Goal: Task Accomplishment & Management: Use online tool/utility

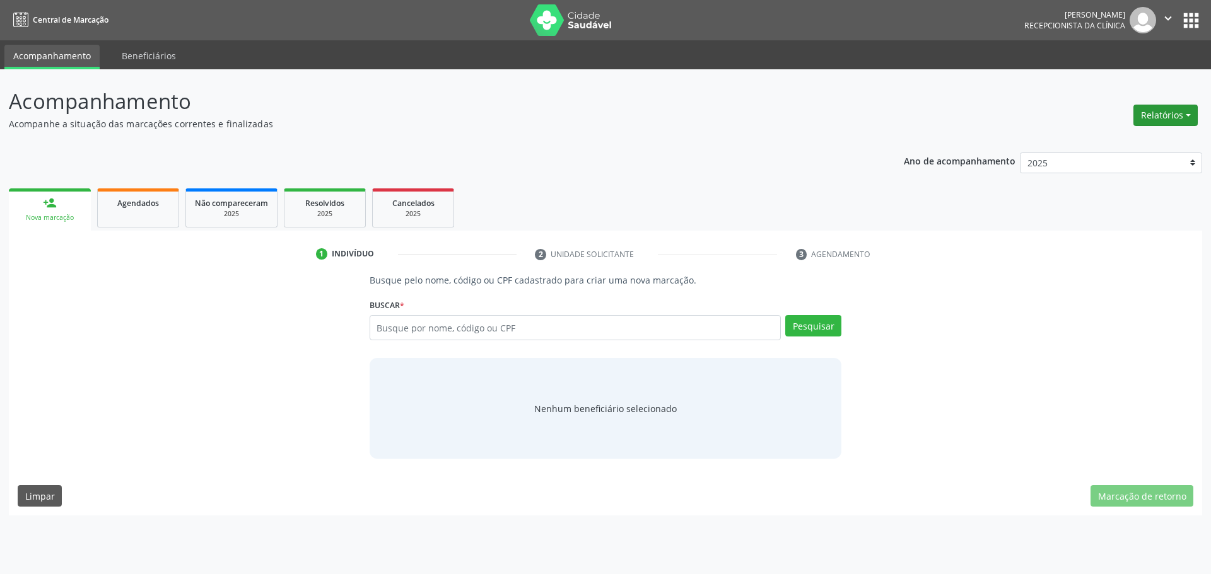
drag, startPoint x: 1185, startPoint y: 86, endPoint x: 1180, endPoint y: 105, distance: 20.4
click at [1185, 85] on div "Acompanhamento Acompanhe a situação das marcações correntes e finalizadas Relat…" at bounding box center [605, 321] width 1211 height 505
click at [1180, 105] on button "Relatórios" at bounding box center [1165, 115] width 64 height 21
click at [1136, 143] on link "Agendamentos" at bounding box center [1130, 143] width 136 height 18
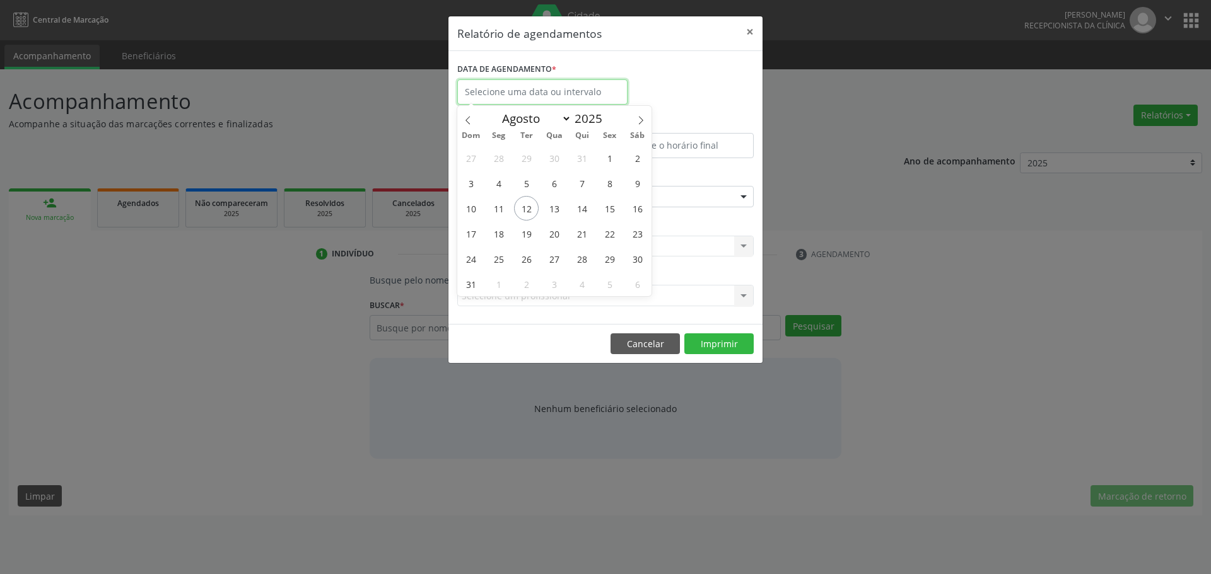
click at [542, 102] on body "Central de Marcação [PERSON_NAME] Recepcionista da clínica  Configurações Sair…" at bounding box center [605, 287] width 1211 height 574
click at [498, 210] on span "11" at bounding box center [498, 208] width 25 height 25
type input "[DATE]"
click at [498, 210] on span "11" at bounding box center [498, 208] width 25 height 25
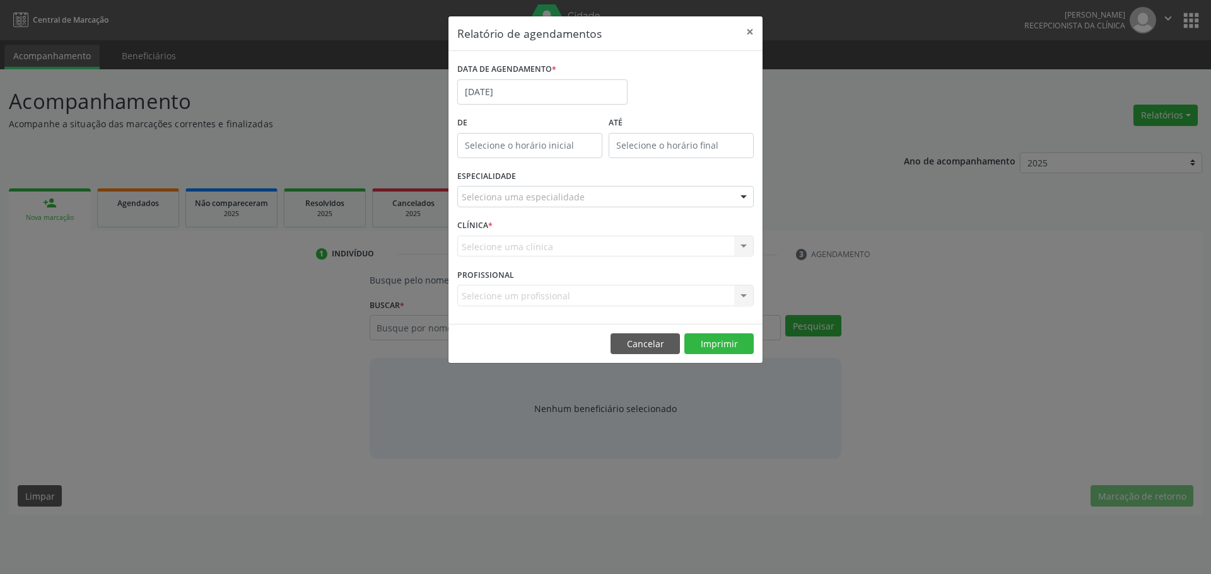
click at [565, 188] on div "Seleciona uma especialidade" at bounding box center [605, 196] width 296 height 21
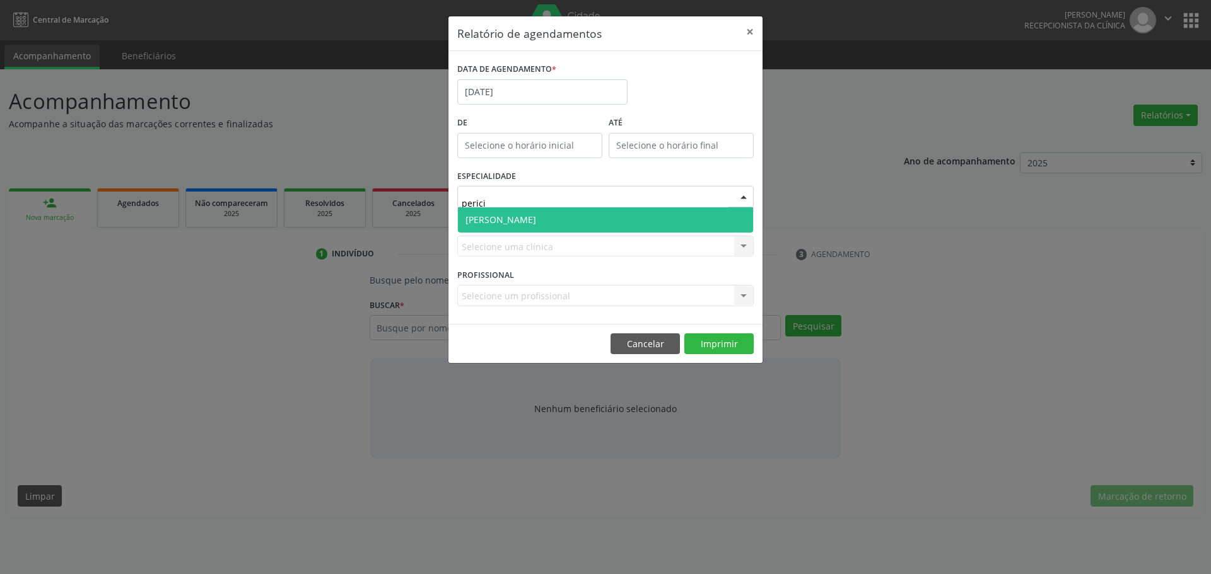
type input "pericia"
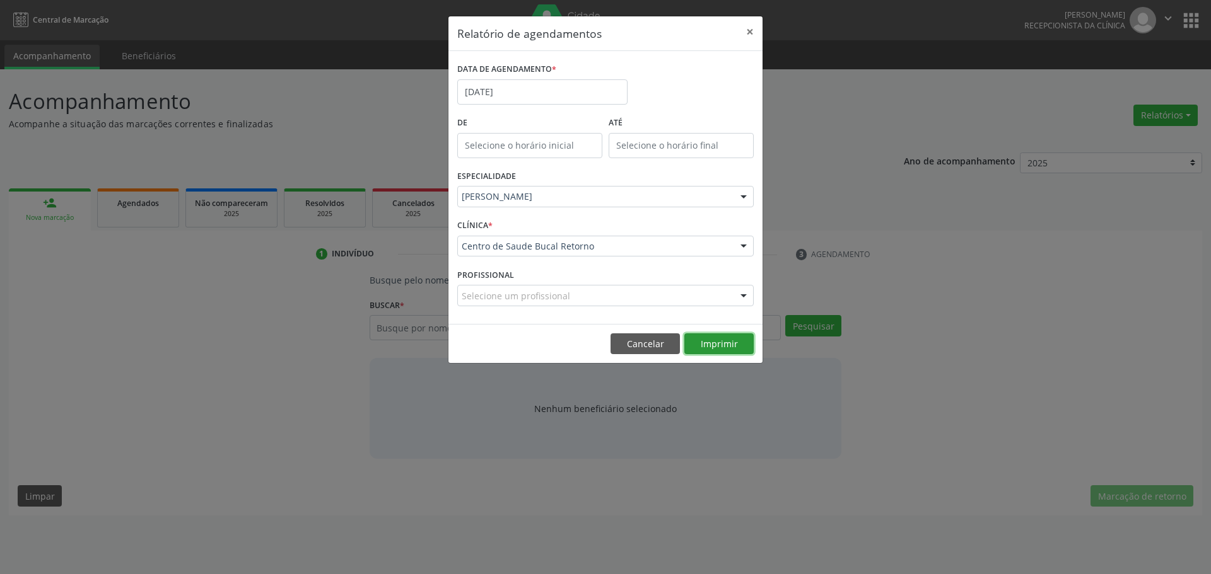
click at [719, 348] on button "Imprimir" at bounding box center [718, 344] width 69 height 21
click at [748, 34] on button "×" at bounding box center [749, 31] width 25 height 31
